Goal: Information Seeking & Learning: Learn about a topic

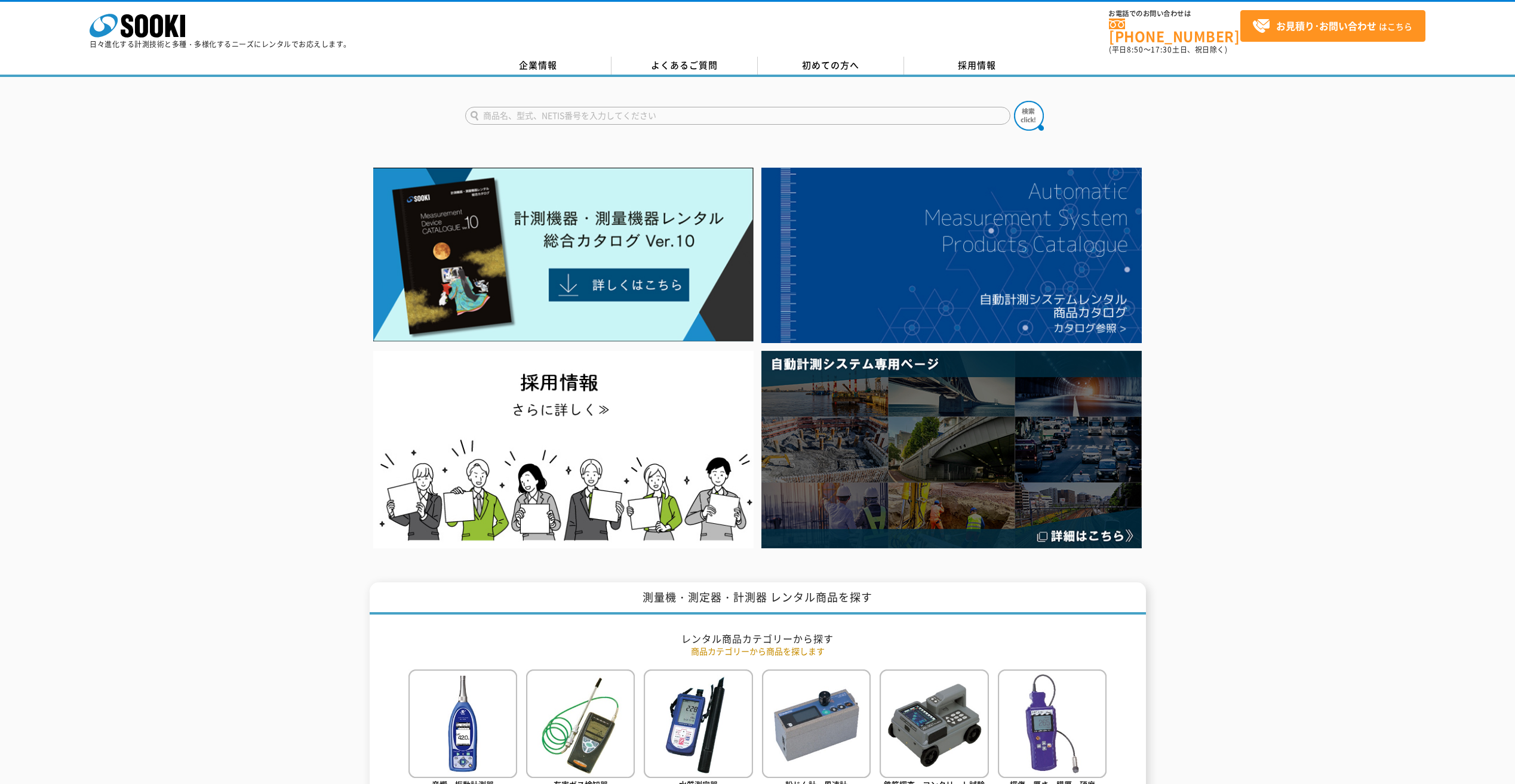
click at [730, 108] on input "text" at bounding box center [737, 115] width 545 height 18
type input "クランプメーター"
click at [1014, 101] on button at bounding box center [1029, 116] width 30 height 30
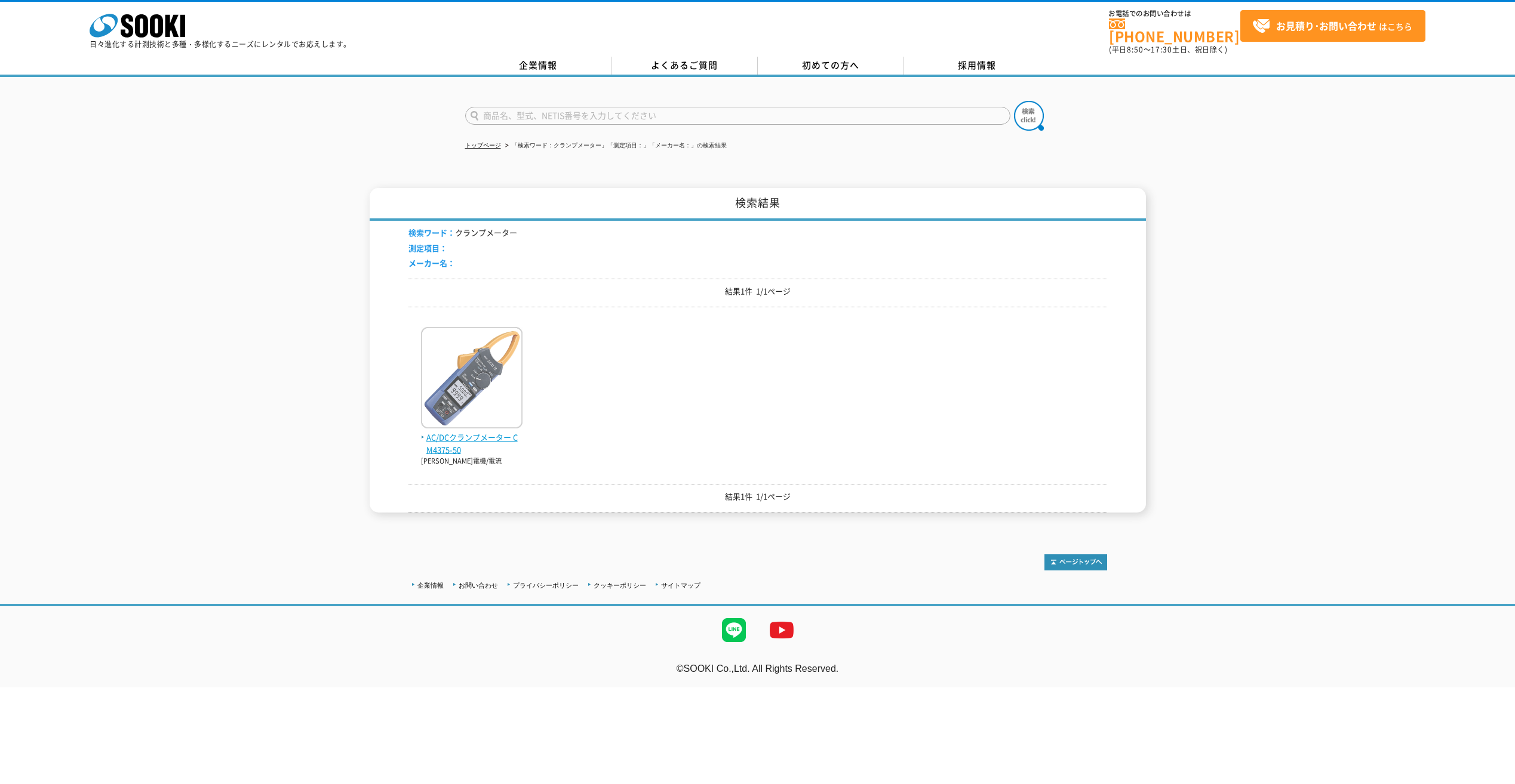
click at [502, 401] on img at bounding box center [472, 379] width 102 height 105
click at [519, 109] on input "text" at bounding box center [737, 115] width 545 height 18
type input "クランプ"
click at [1038, 108] on img at bounding box center [1029, 116] width 30 height 30
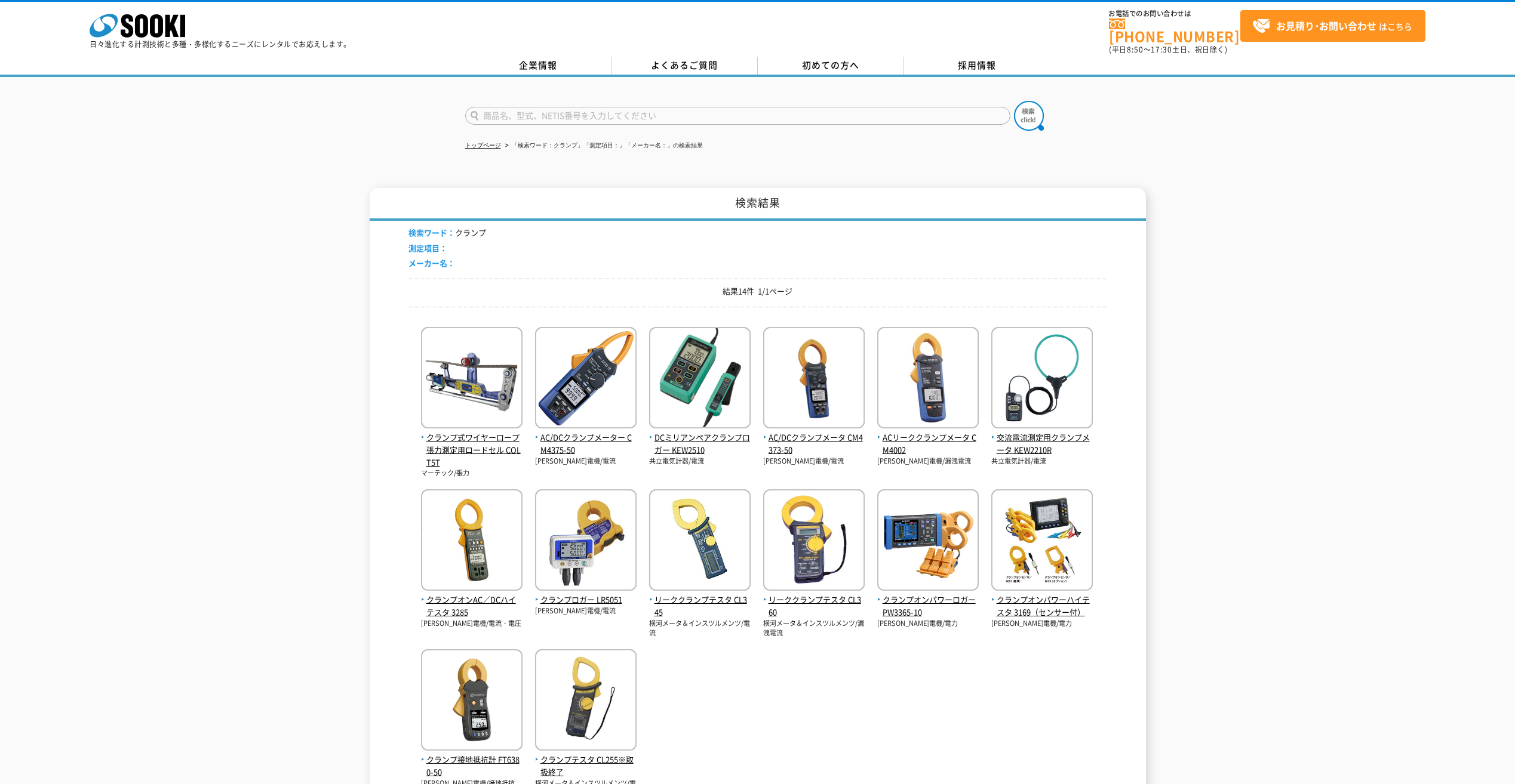
click at [574, 109] on input "text" at bounding box center [737, 115] width 545 height 18
type input "CM4373-50"
click at [1019, 110] on img at bounding box center [1029, 116] width 30 height 30
click at [795, 438] on span "AC/DCクランプメータ CM4373-50" at bounding box center [814, 443] width 102 height 25
click at [699, 593] on span "リーククランプテスタ CL345" at bounding box center [700, 606] width 102 height 25
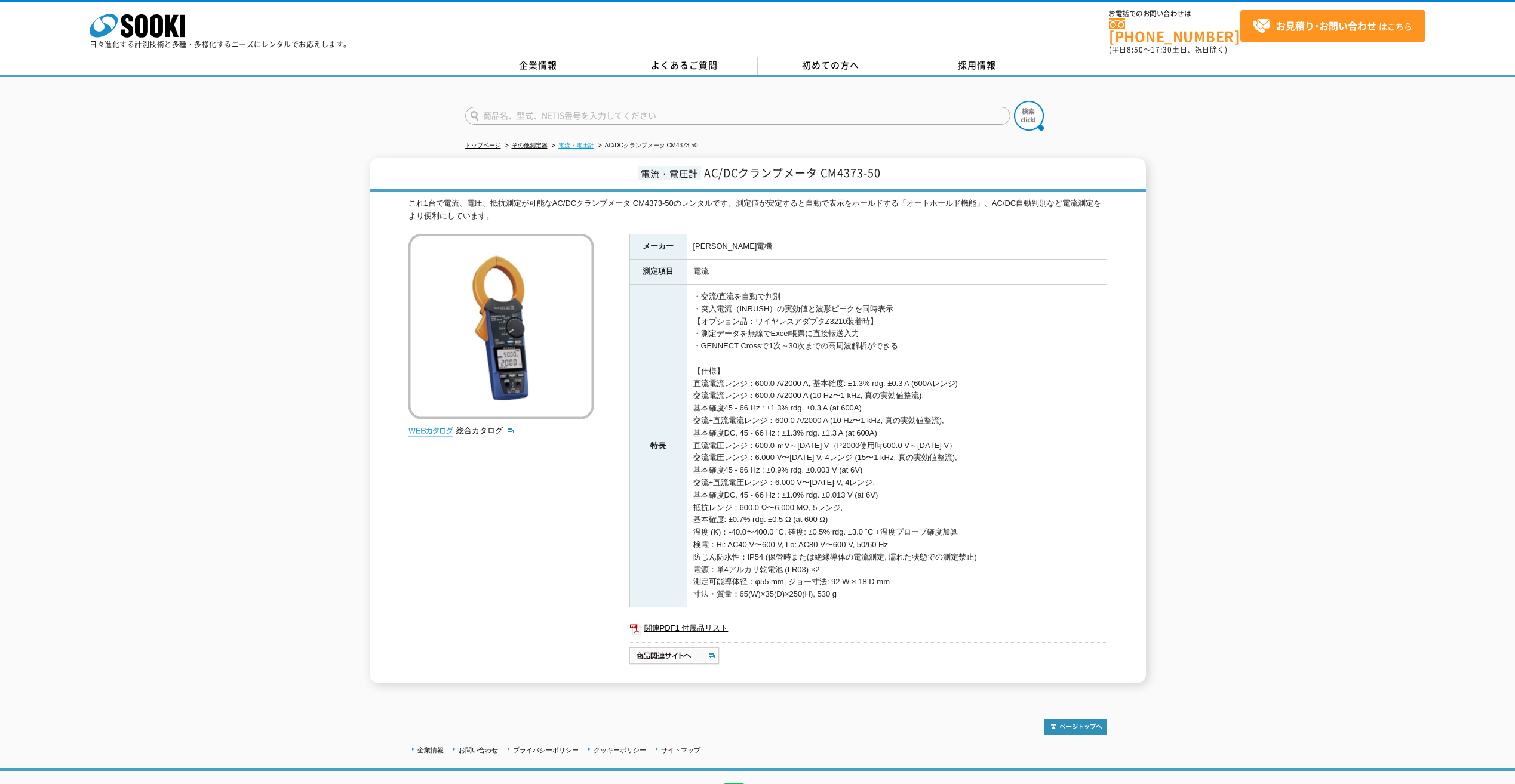
click at [573, 142] on link "電流・電圧計" at bounding box center [576, 145] width 36 height 7
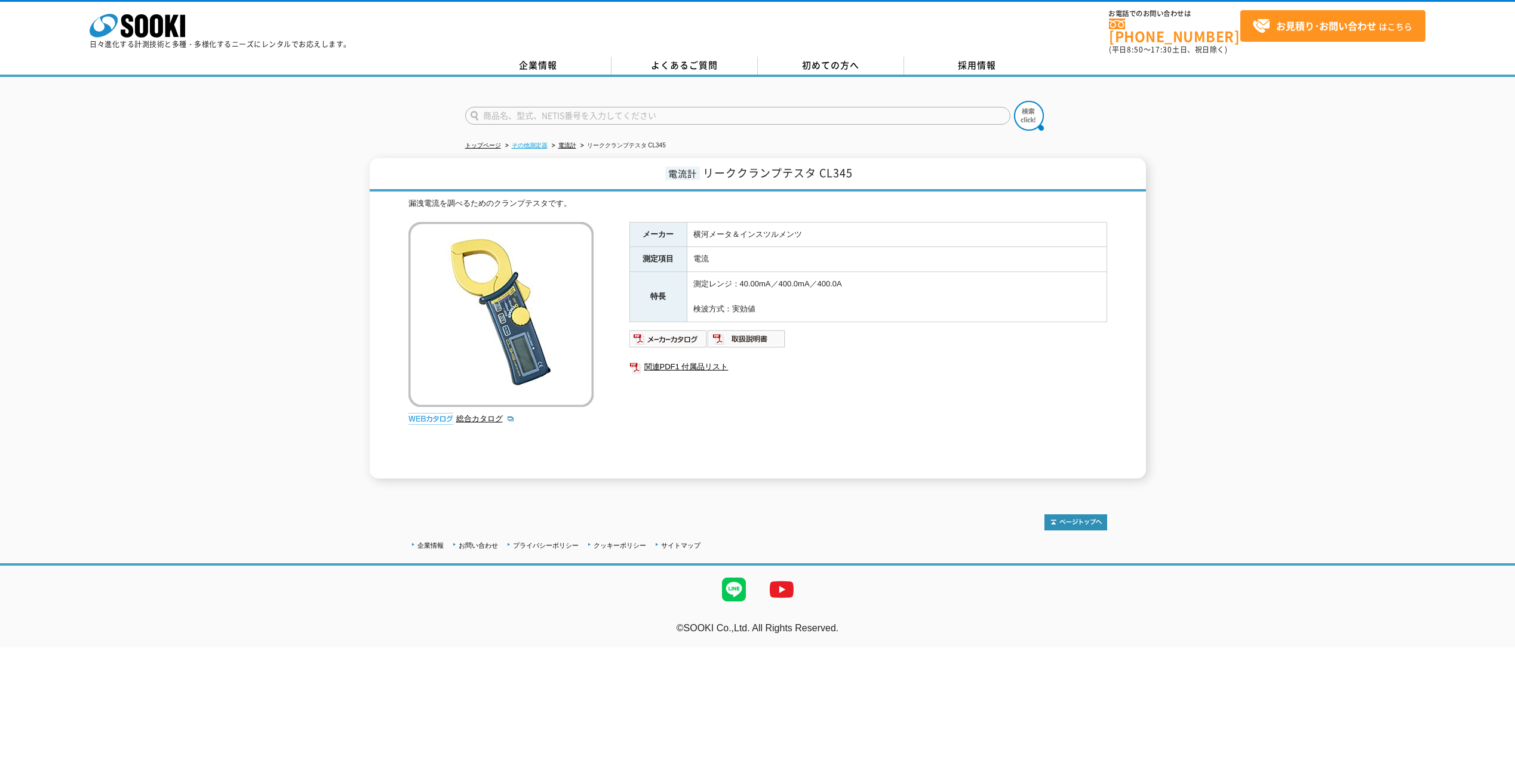
click at [540, 142] on link "その他測定器" at bounding box center [530, 145] width 36 height 7
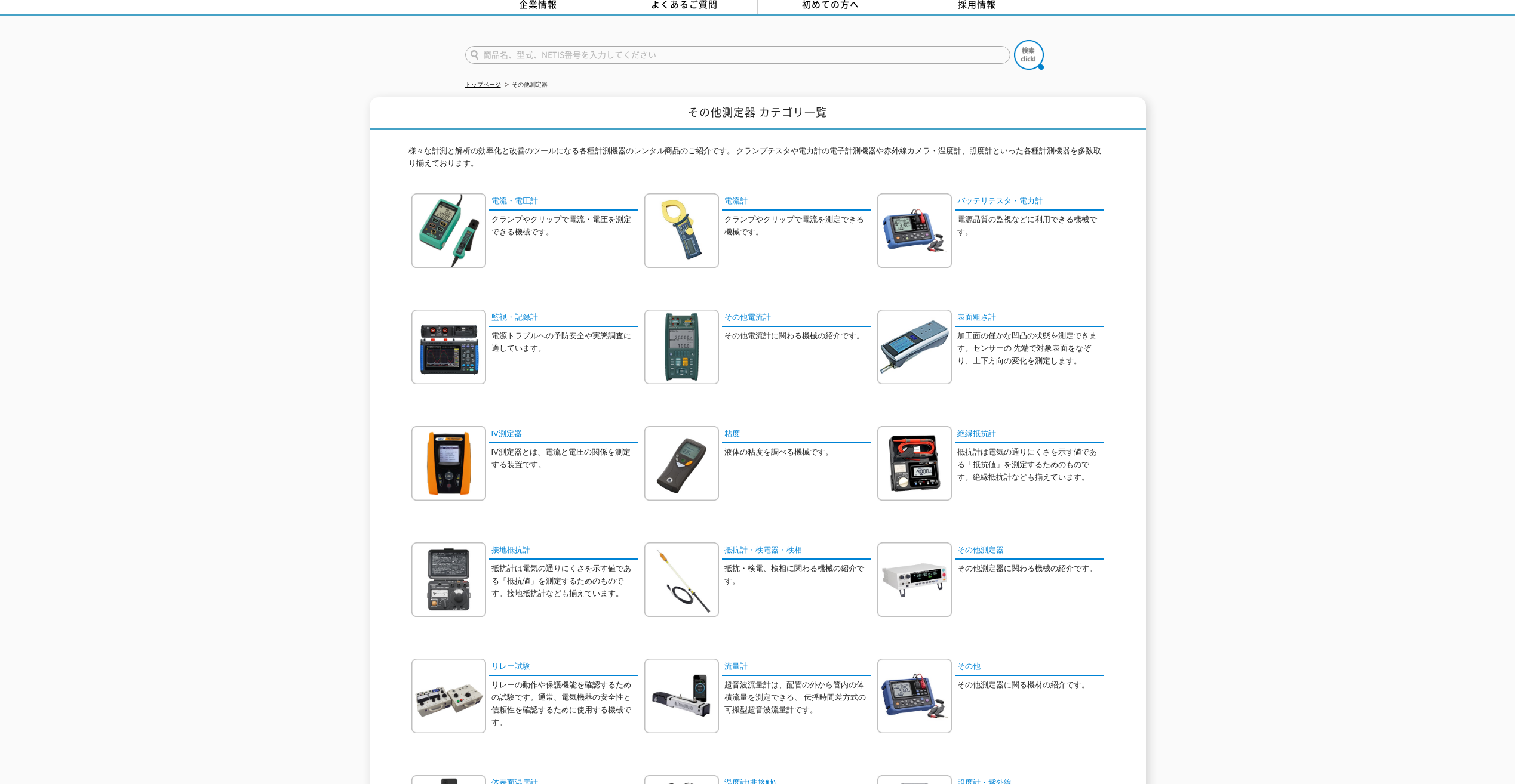
scroll to position [59, 0]
click at [979, 194] on link "バッテリテスタ・電力計" at bounding box center [1029, 203] width 149 height 17
click at [753, 311] on link "その他電流計" at bounding box center [797, 320] width 149 height 17
click at [732, 194] on link "電流計" at bounding box center [797, 203] width 149 height 17
click at [510, 198] on link "電流・電圧計" at bounding box center [564, 203] width 149 height 17
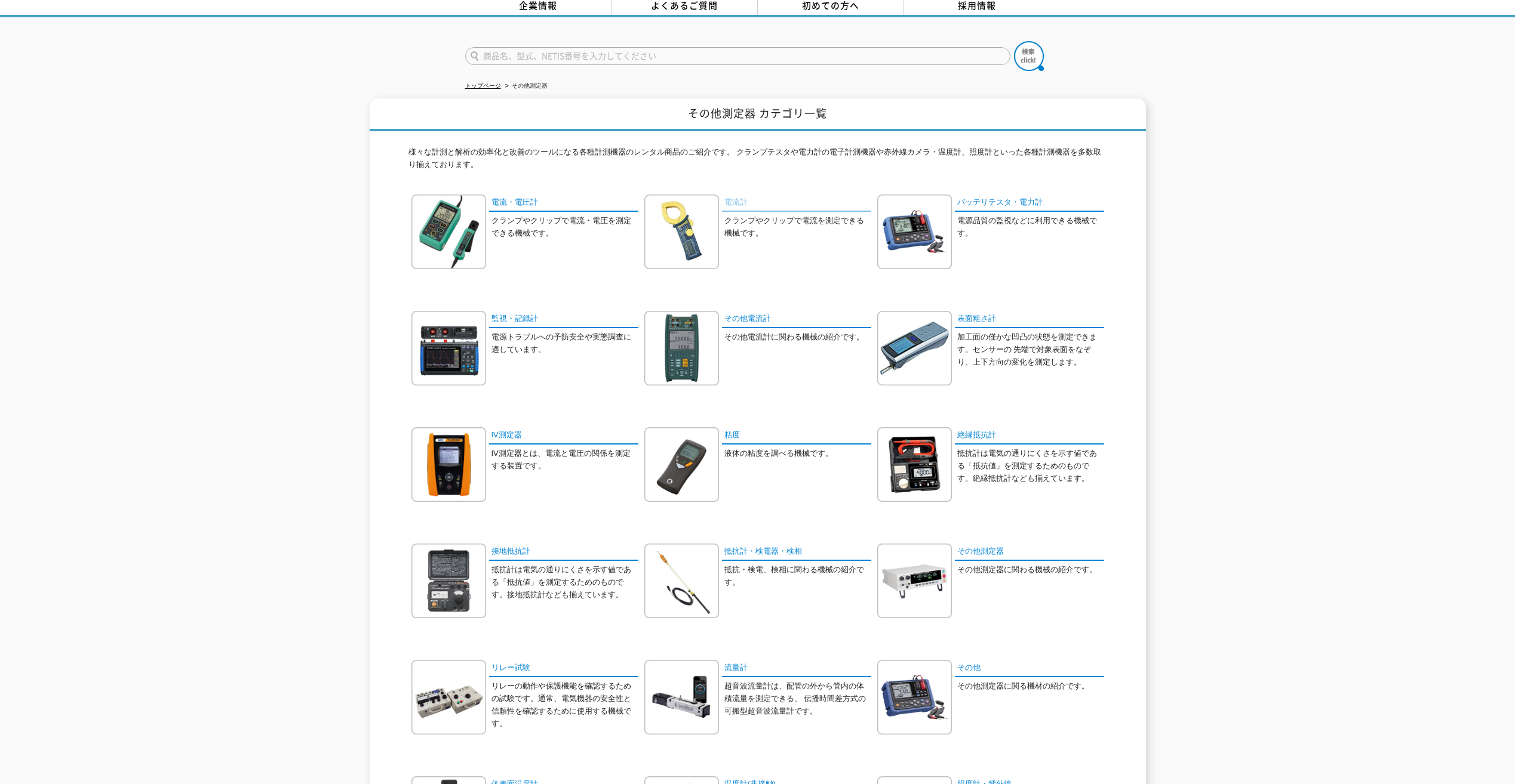
click at [737, 203] on link "電流計" at bounding box center [797, 203] width 149 height 17
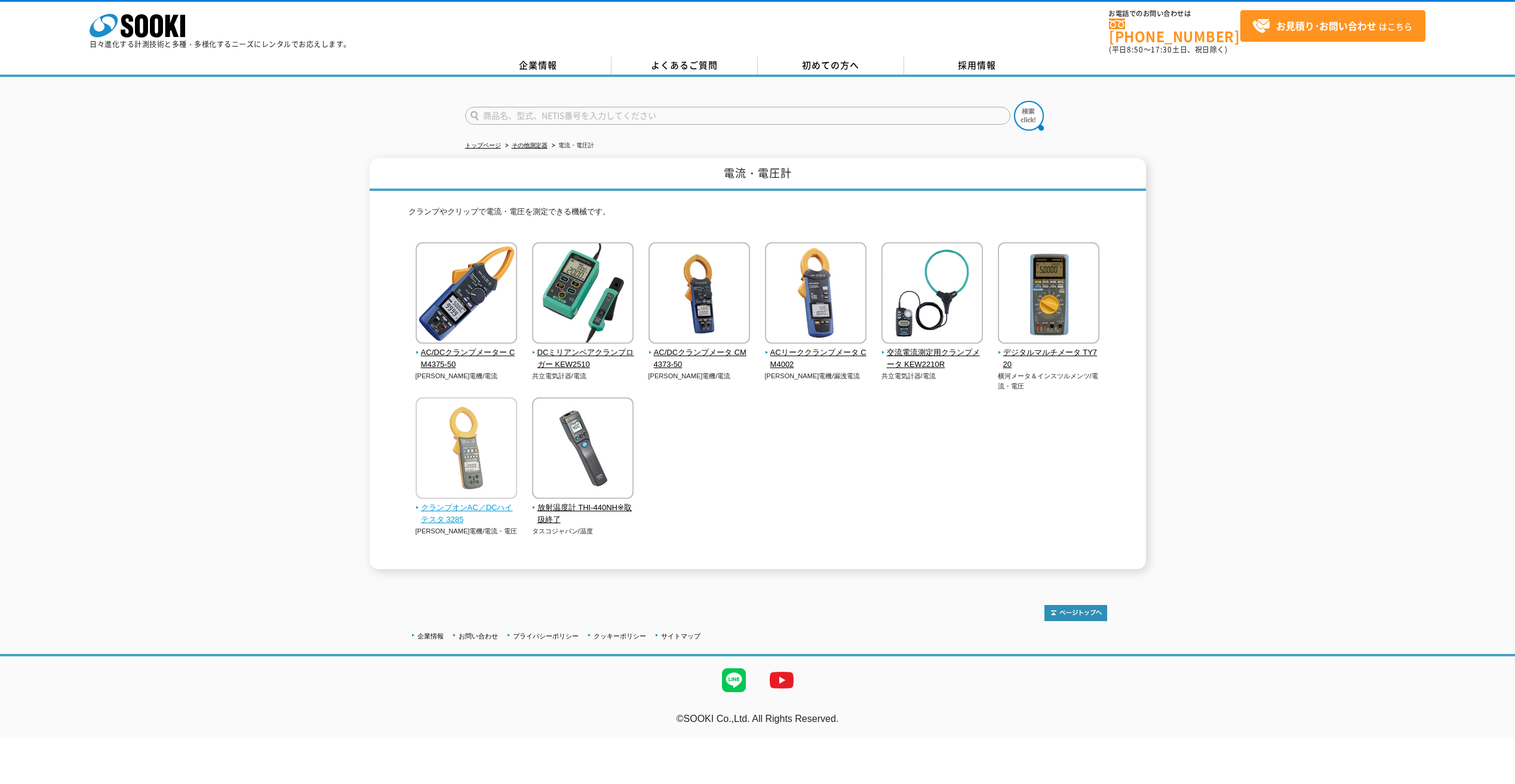
click at [447, 439] on img at bounding box center [466, 449] width 102 height 105
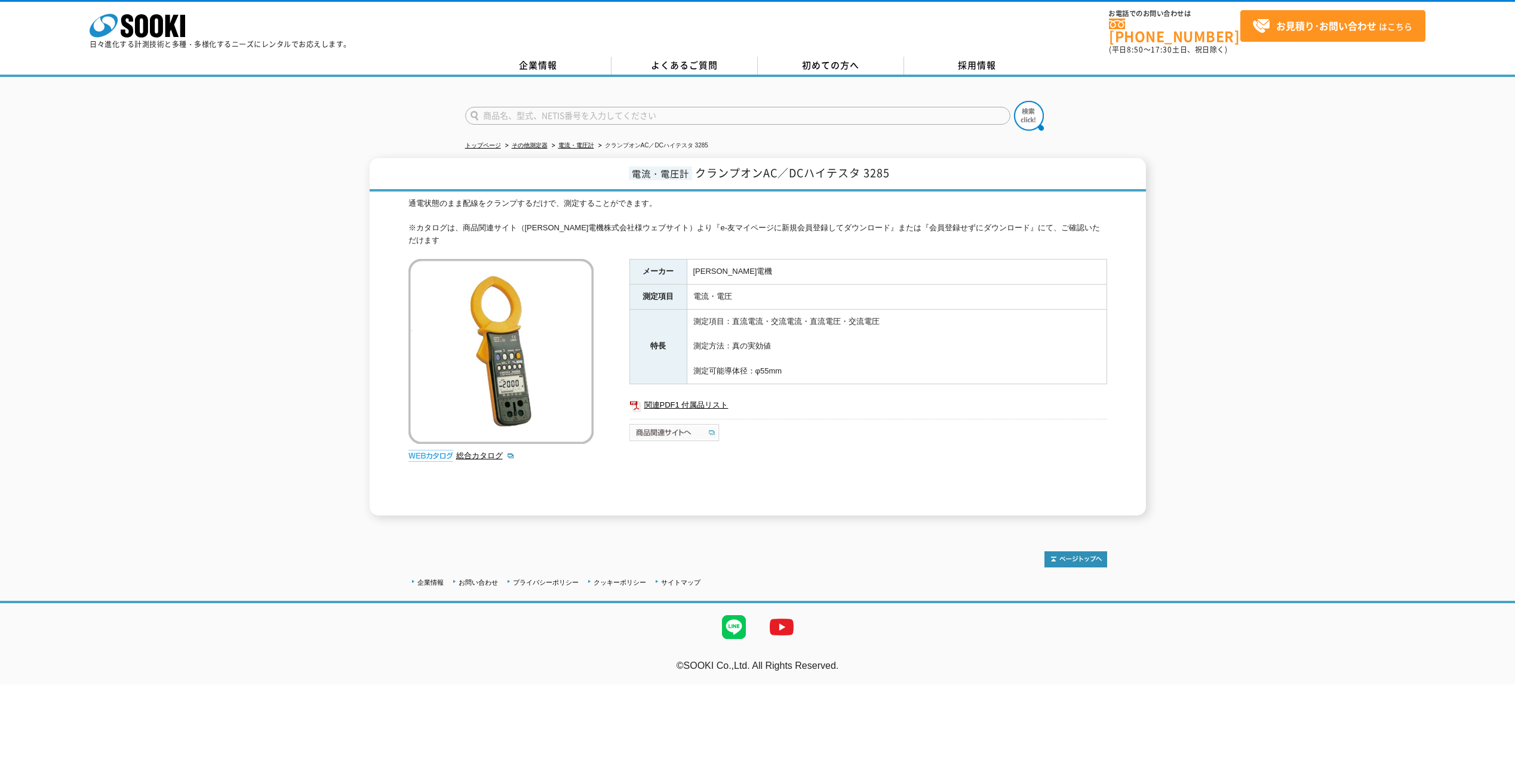
click at [665, 423] on img at bounding box center [675, 432] width 92 height 19
